Goal: Information Seeking & Learning: Learn about a topic

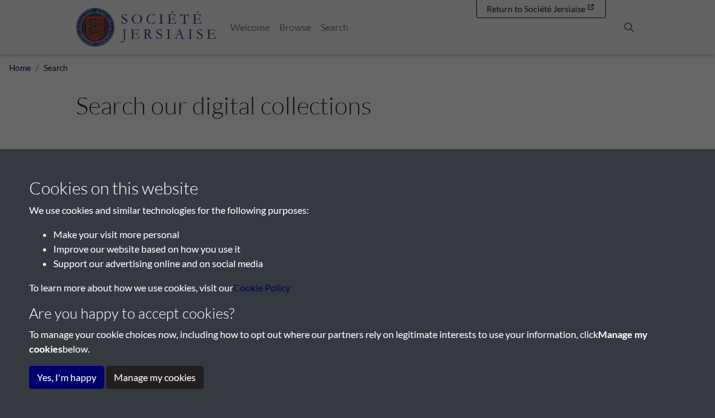
click at [67, 383] on button "Yes, I'm happy" at bounding box center [66, 377] width 75 height 23
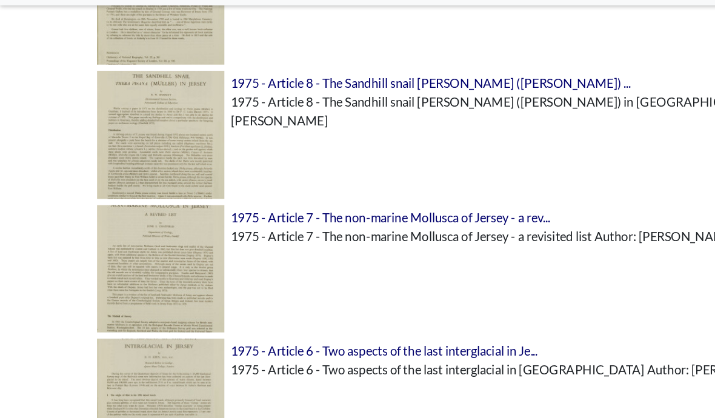
scroll to position [462, 0]
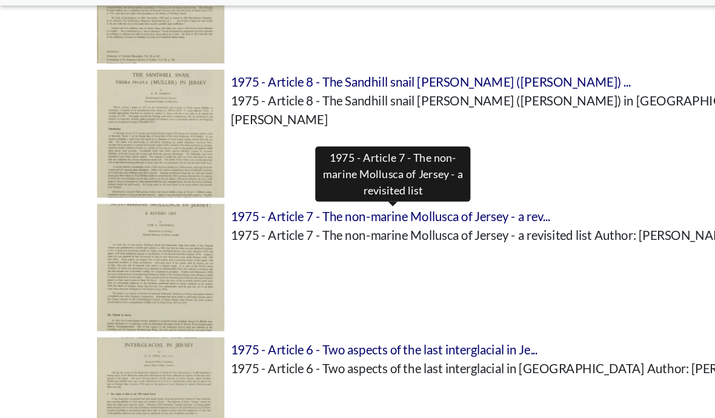
click at [352, 213] on span "1975 - Article 7 - The non-marine Mollusca of Jersey - a rev..." at bounding box center [304, 219] width 249 height 12
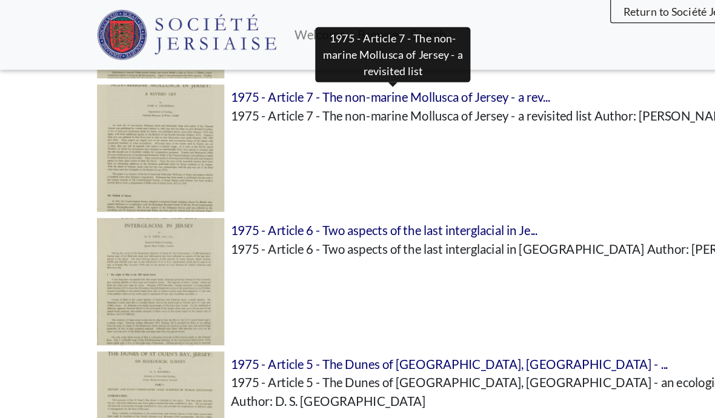
scroll to position [549, 0]
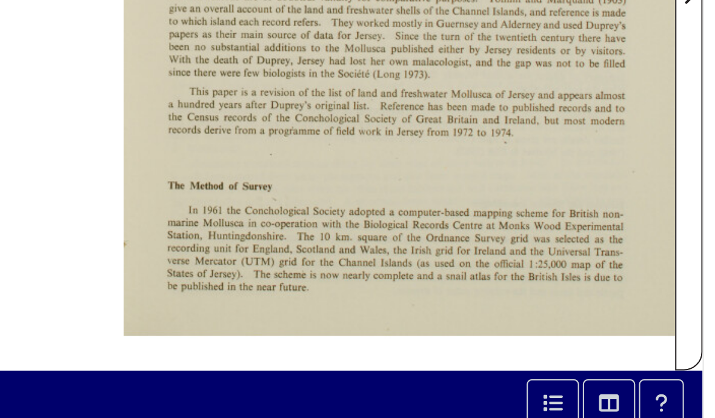
scroll to position [280, 0]
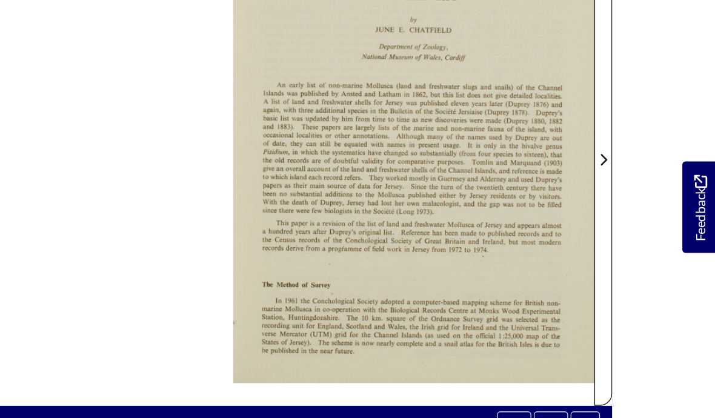
click at [629, 182] on icon "Next Page" at bounding box center [632, 187] width 6 height 10
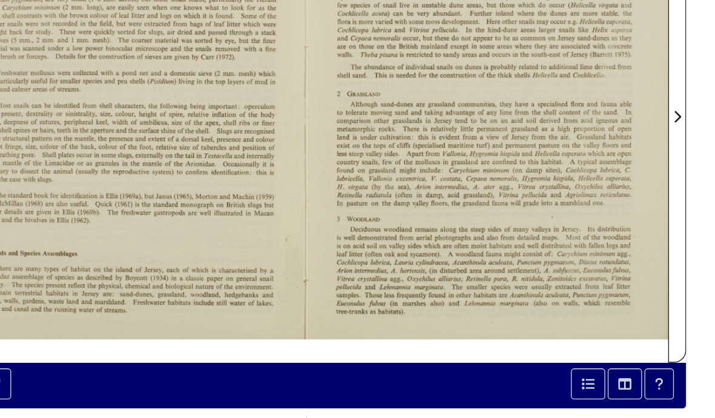
scroll to position [317, 0]
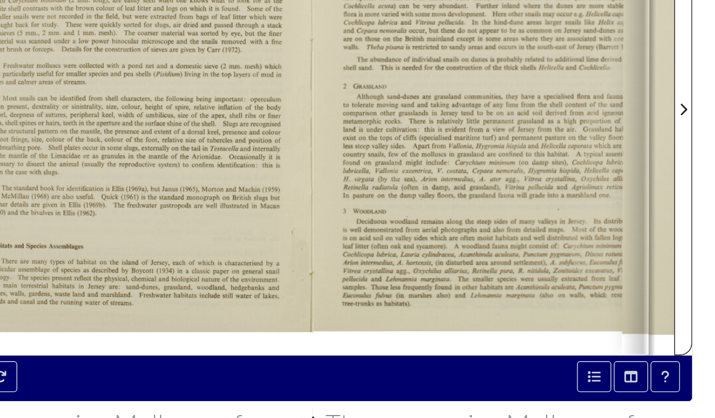
click at [629, 146] on icon "Next Page" at bounding box center [632, 151] width 6 height 10
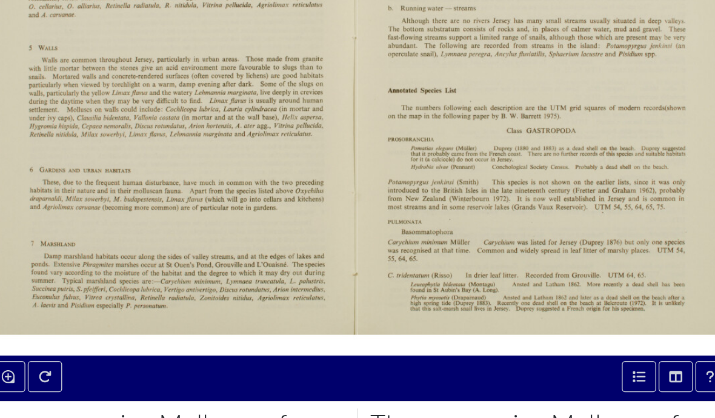
scroll to position [316, 0]
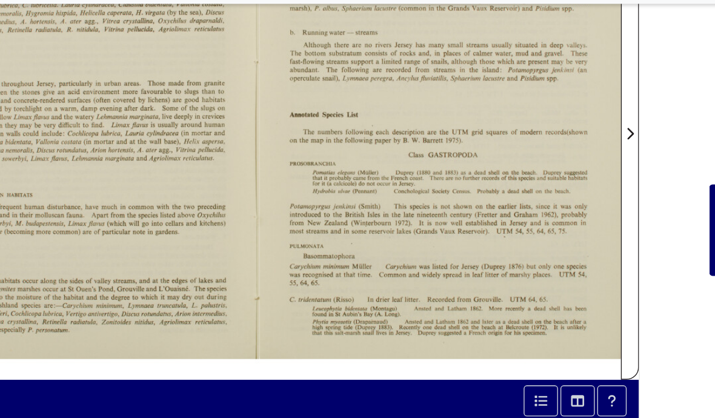
click at [629, 146] on icon "Next Page" at bounding box center [632, 151] width 6 height 10
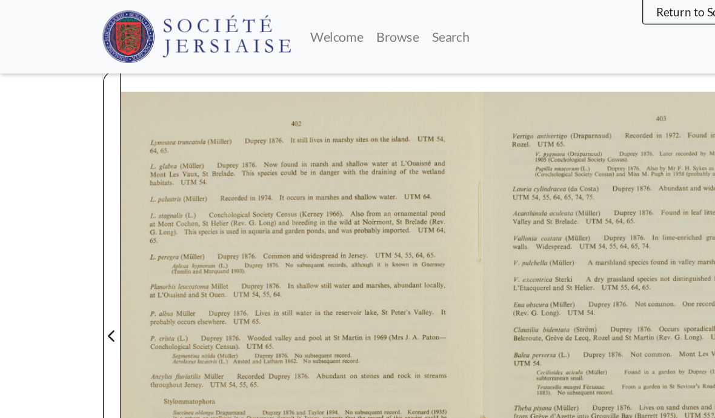
scroll to position [218, 0]
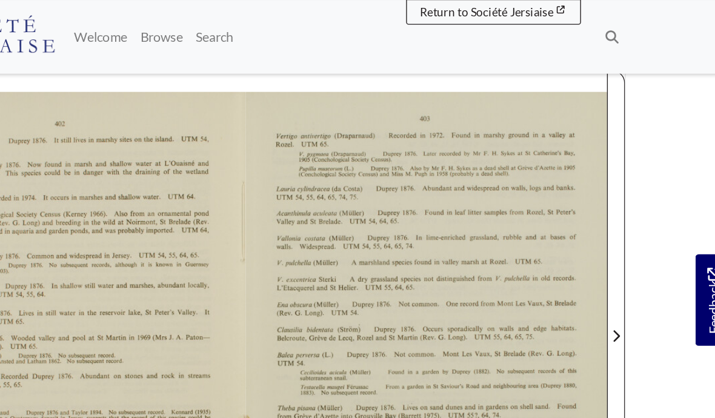
click at [626, 248] on span "Next Page" at bounding box center [632, 249] width 12 height 15
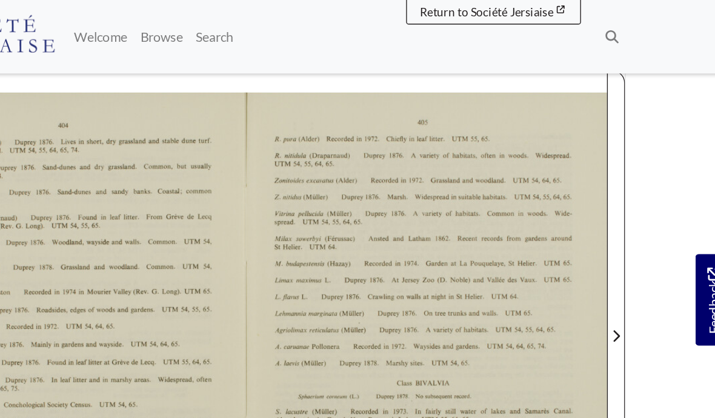
click at [448, 244] on div at bounding box center [492, 241] width 268 height 379
click at [626, 250] on span "Next Page" at bounding box center [632, 249] width 12 height 15
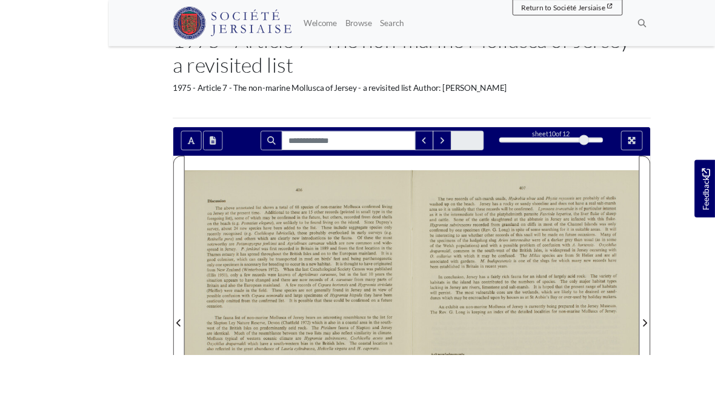
scroll to position [166, 0]
